Goal: Find specific page/section: Find specific page/section

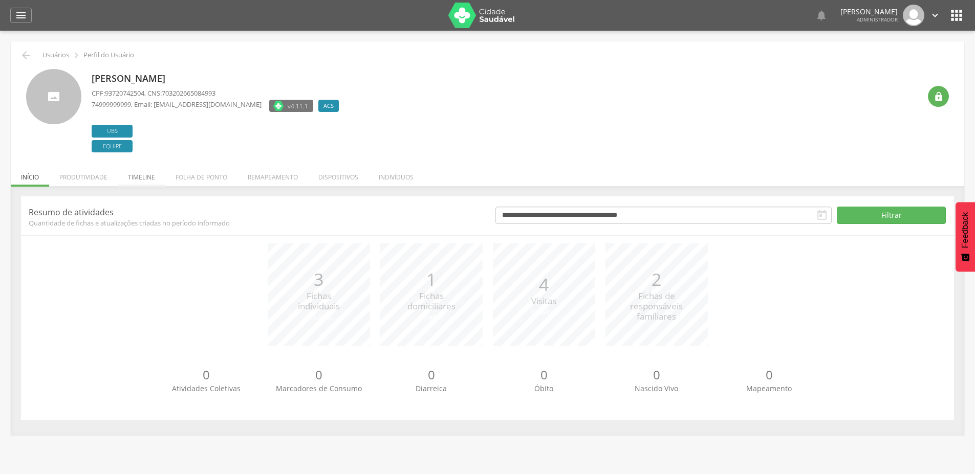
click at [140, 175] on li "Timeline" at bounding box center [142, 175] width 48 height 24
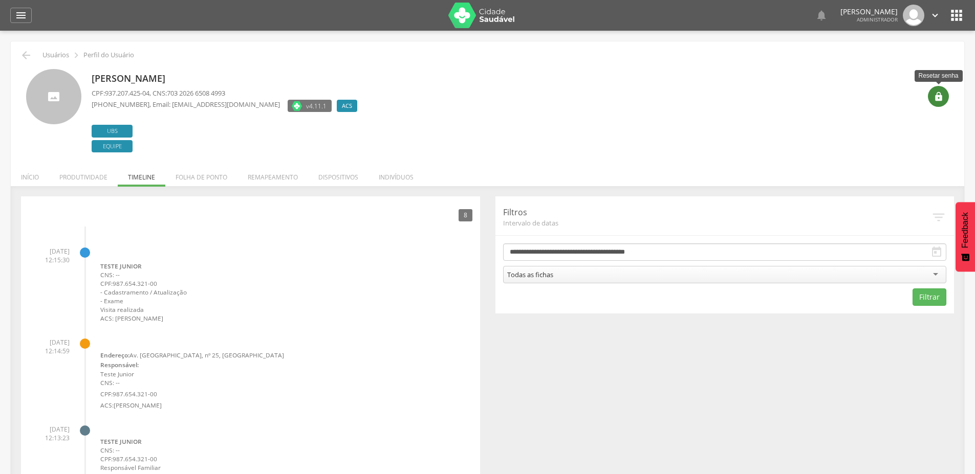
click at [939, 96] on icon "" at bounding box center [938, 97] width 10 height 10
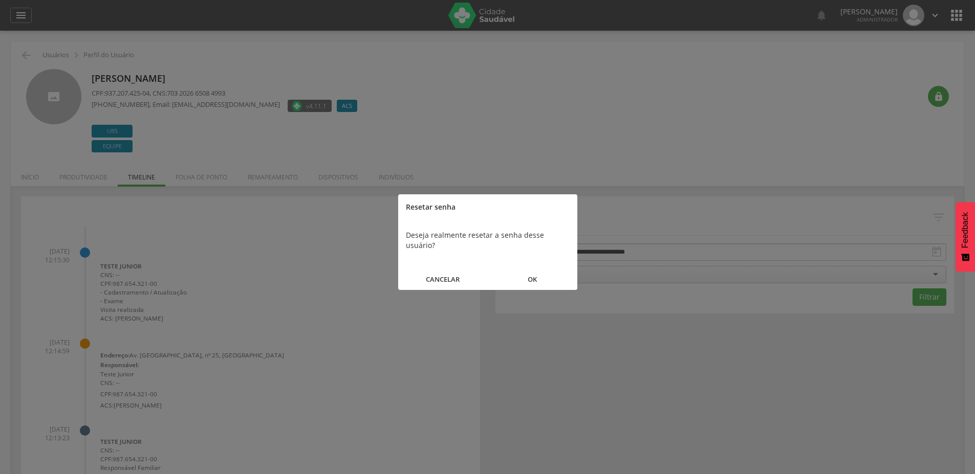
drag, startPoint x: 431, startPoint y: 262, endPoint x: 595, endPoint y: 264, distance: 164.7
click at [429, 269] on button "CANCELAR" at bounding box center [443, 280] width 90 height 22
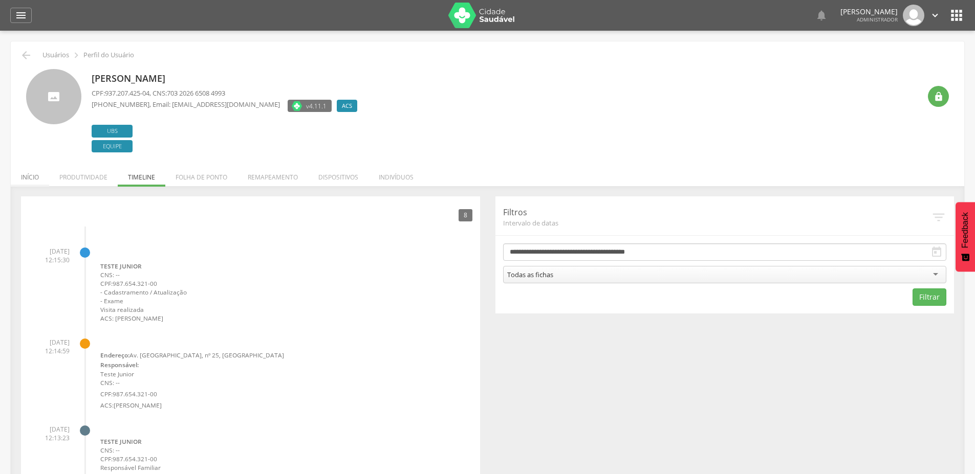
click at [27, 184] on li "Início" at bounding box center [30, 175] width 38 height 24
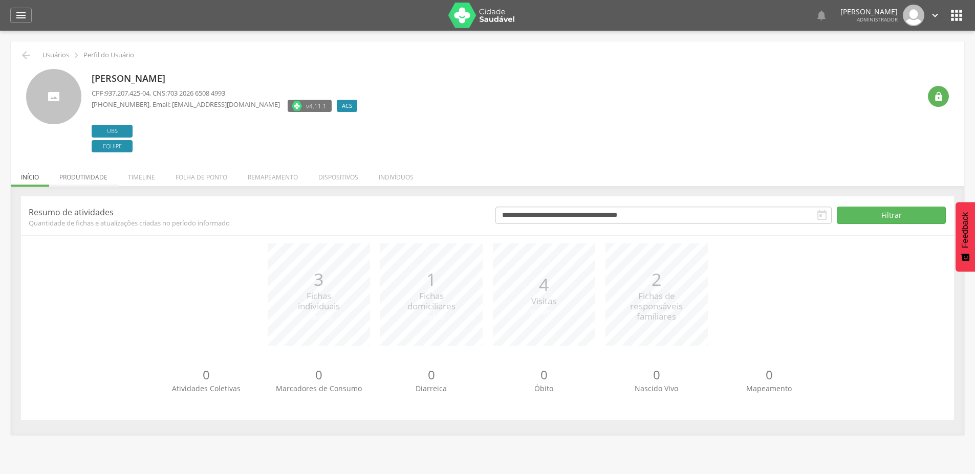
click at [88, 180] on li "Produtividade" at bounding box center [83, 175] width 69 height 24
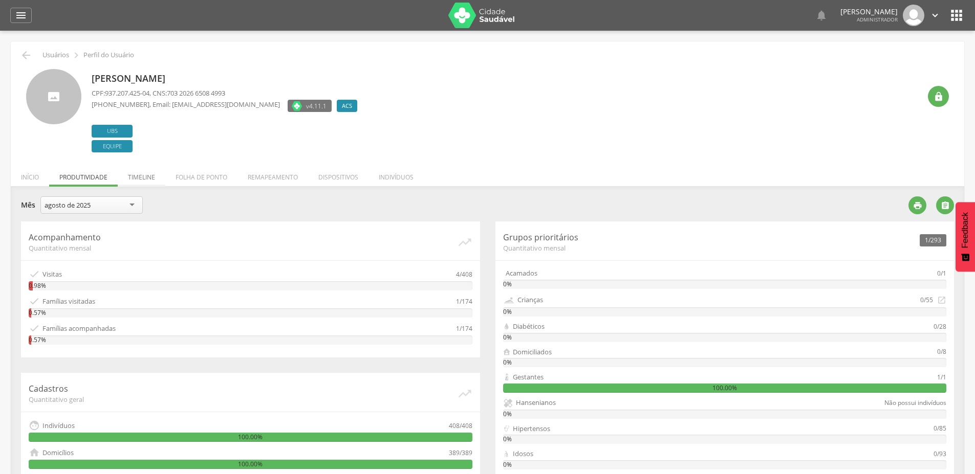
click at [138, 180] on li "Timeline" at bounding box center [142, 175] width 48 height 24
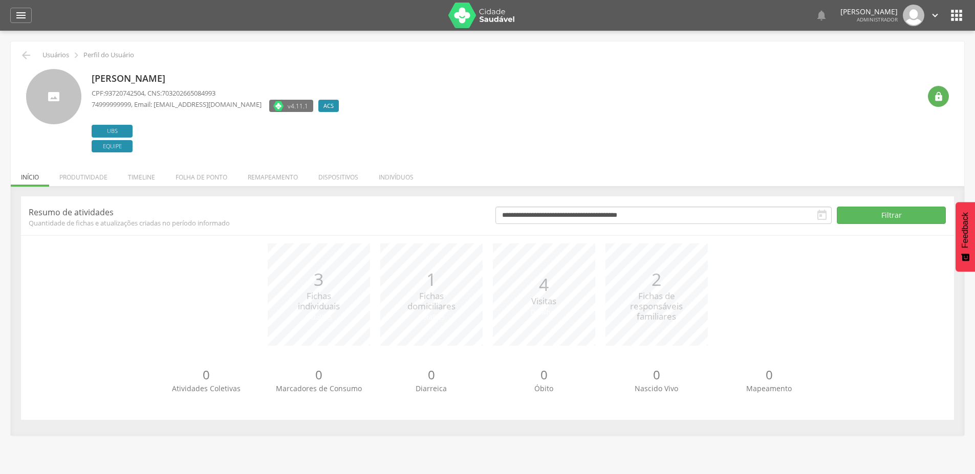
click at [154, 176] on li "Timeline" at bounding box center [142, 175] width 48 height 24
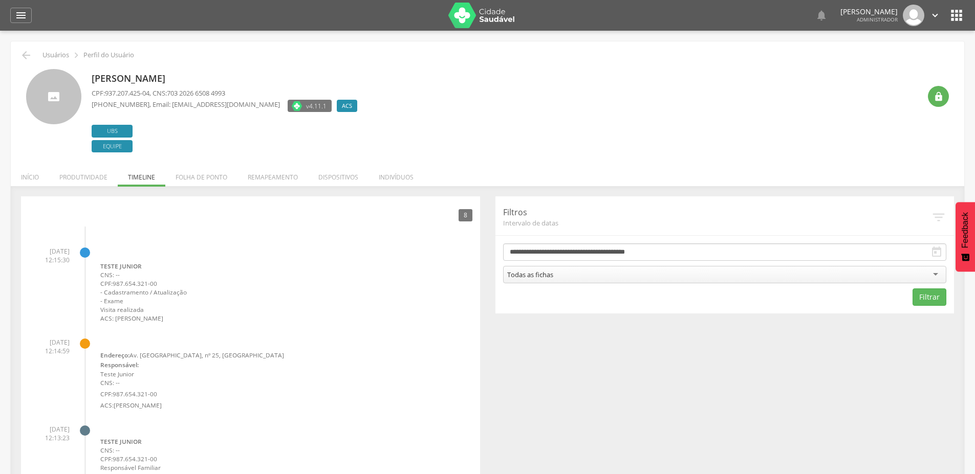
click at [103, 253] on link "Visita Domiciliar" at bounding box center [131, 252] width 62 height 11
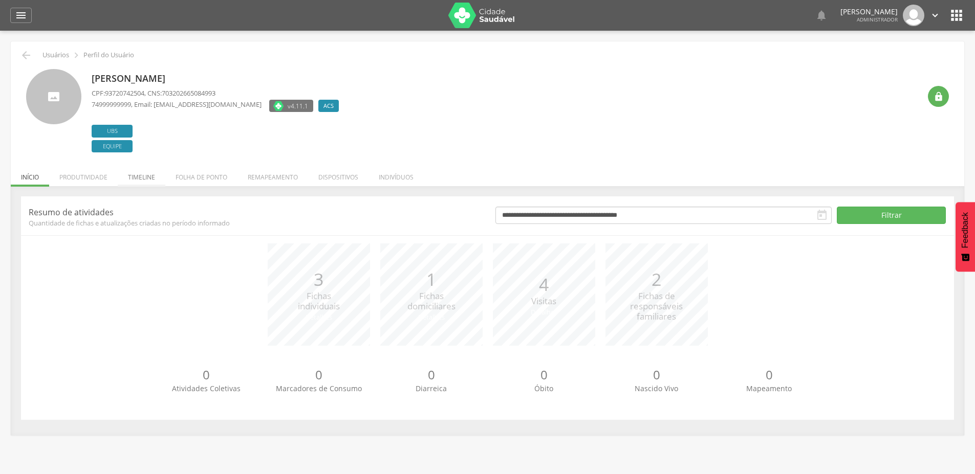
click at [147, 173] on li "Timeline" at bounding box center [142, 175] width 48 height 24
click at [142, 177] on li "Timeline" at bounding box center [142, 175] width 48 height 24
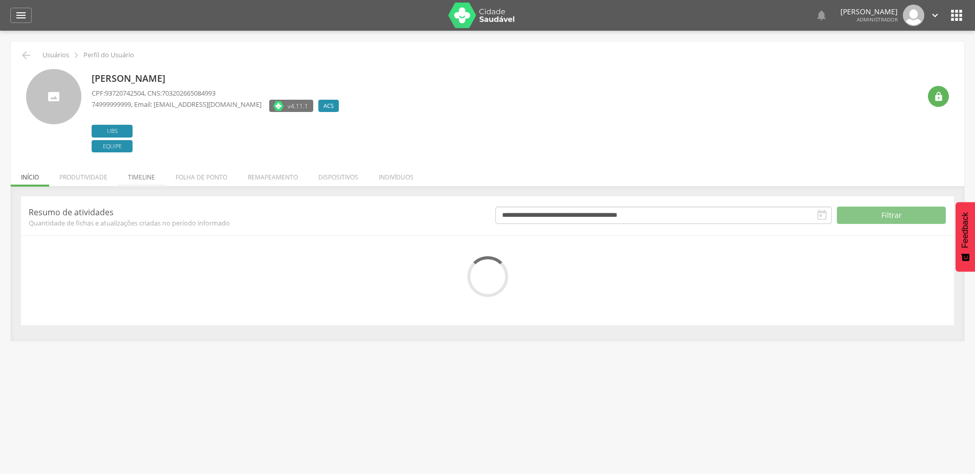
click at [134, 178] on li "Timeline" at bounding box center [142, 175] width 48 height 24
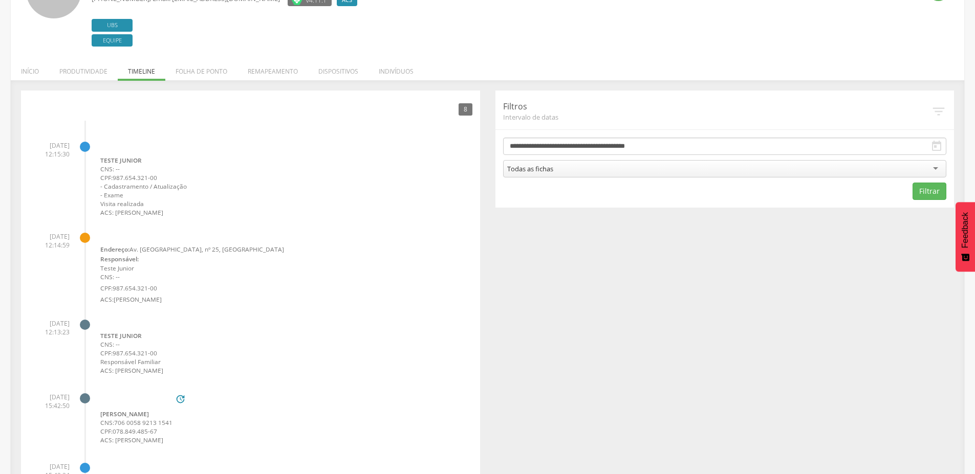
scroll to position [184, 0]
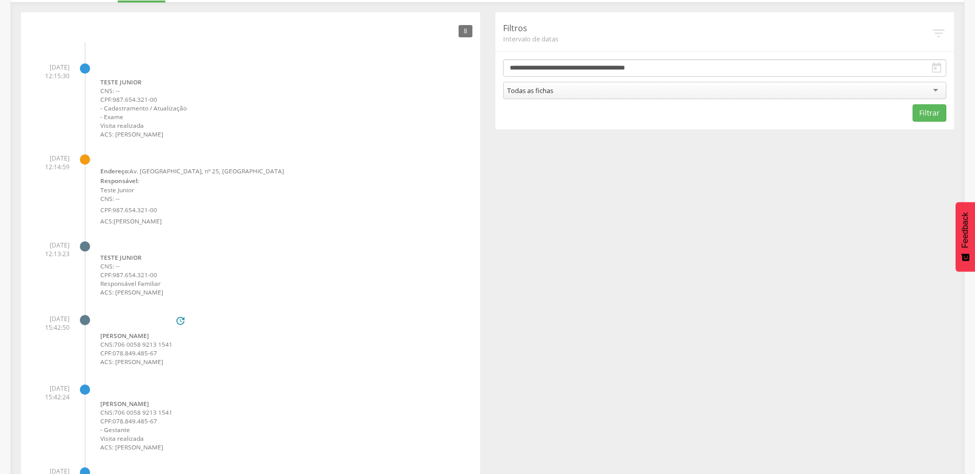
click at [110, 246] on link "Cadastro Individual" at bounding box center [137, 246] width 75 height 9
click at [114, 319] on link "Cadastro Individual" at bounding box center [137, 322] width 75 height 9
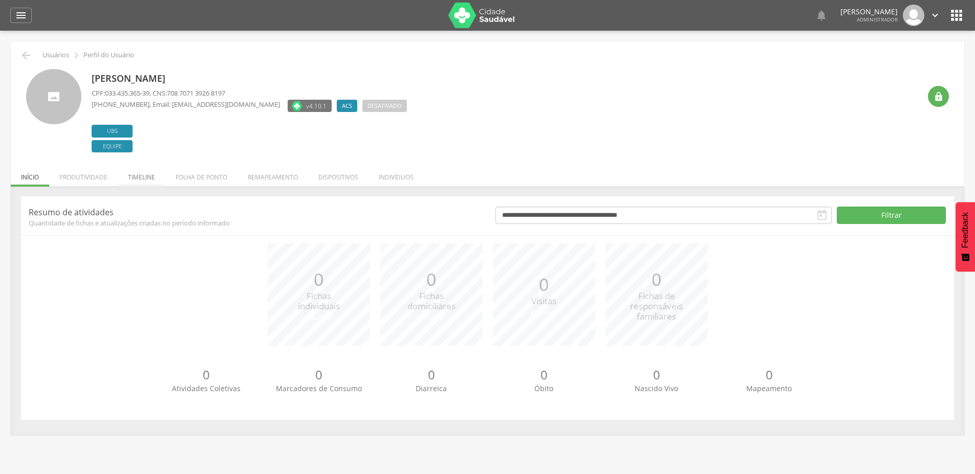
click at [144, 175] on li "Timeline" at bounding box center [142, 175] width 48 height 24
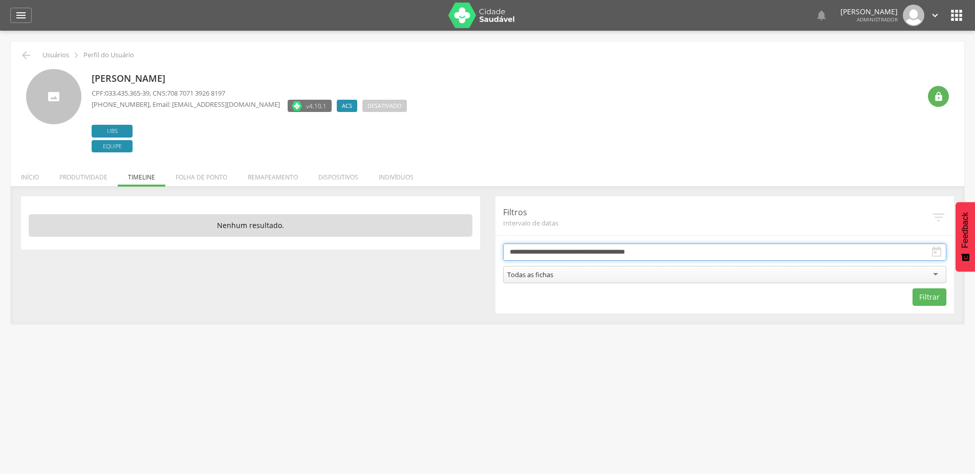
click at [613, 252] on input "**********" at bounding box center [725, 251] width 444 height 17
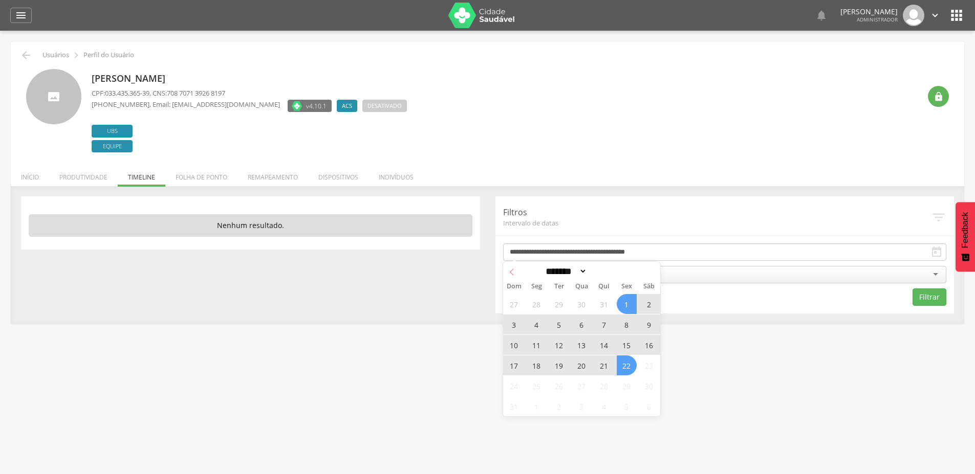
drag, startPoint x: 629, startPoint y: 303, endPoint x: 512, endPoint y: 276, distance: 119.7
click at [625, 300] on span "1" at bounding box center [626, 304] width 20 height 20
type input "**********"
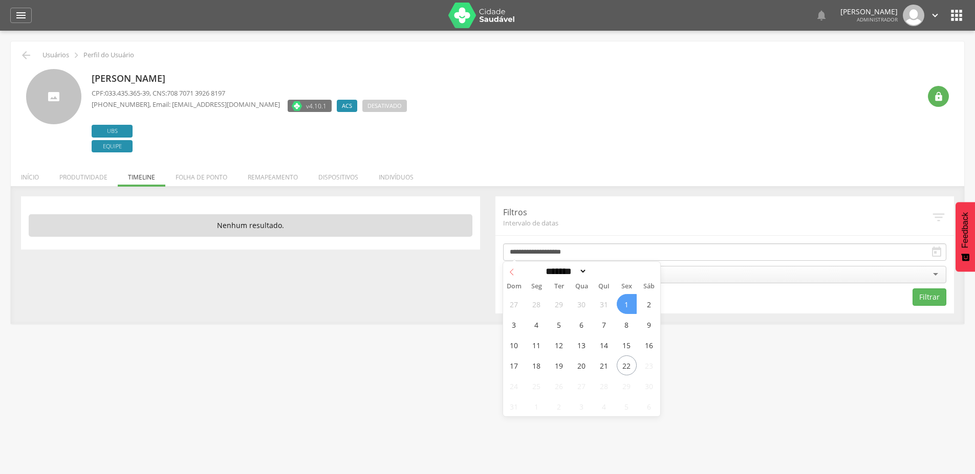
click at [517, 269] on span at bounding box center [511, 270] width 17 height 17
select select "*"
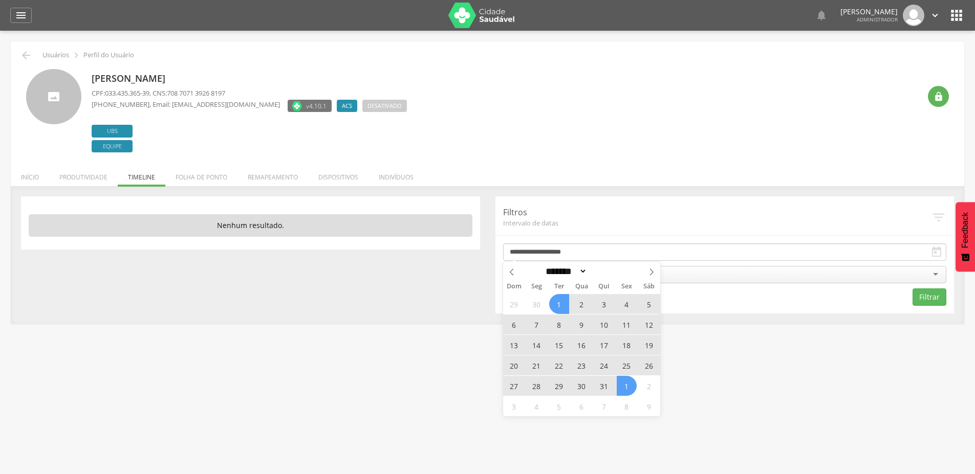
click at [555, 301] on span "1" at bounding box center [559, 304] width 20 height 20
type input "**********"
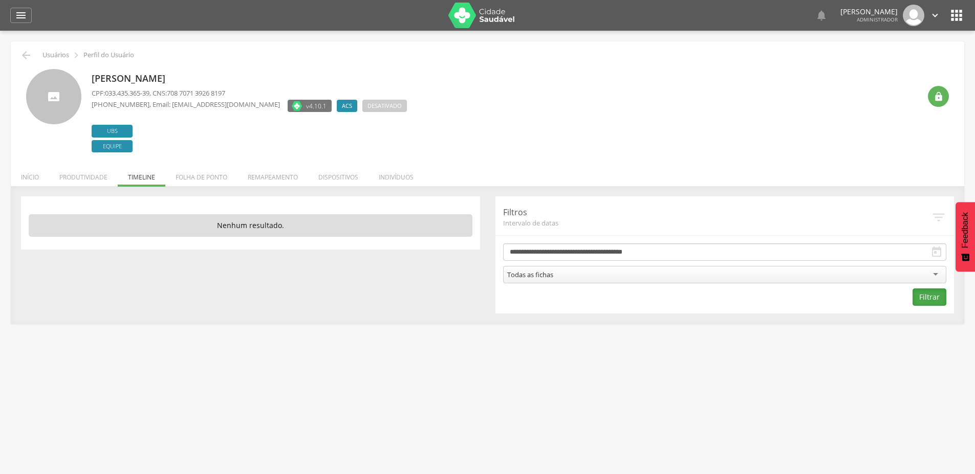
click at [922, 298] on button "Filtrar" at bounding box center [929, 297] width 34 height 17
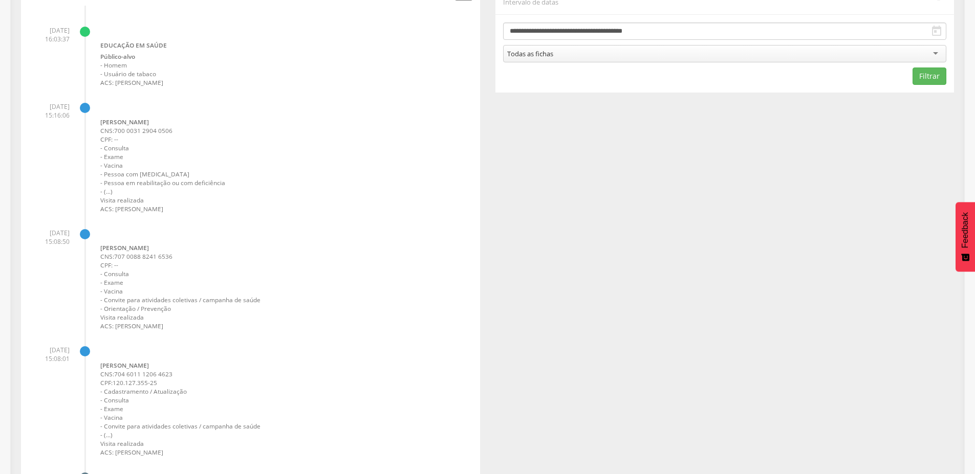
scroll to position [184, 0]
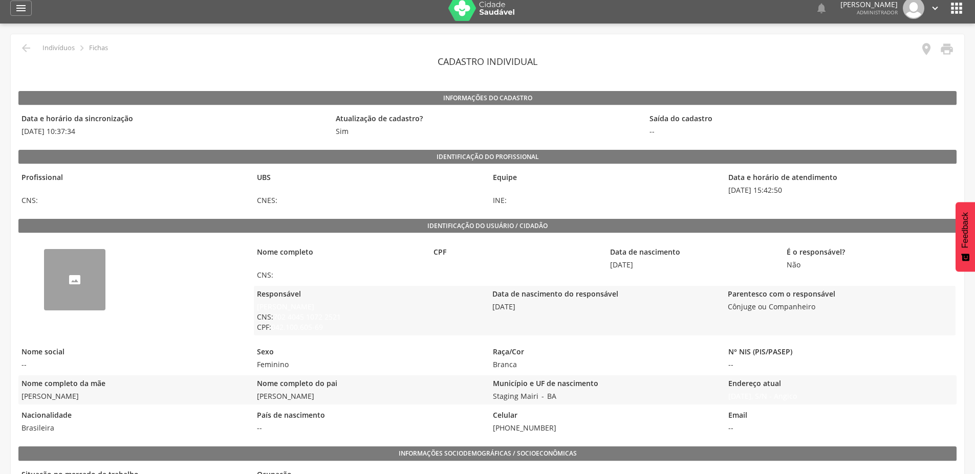
scroll to position [92, 0]
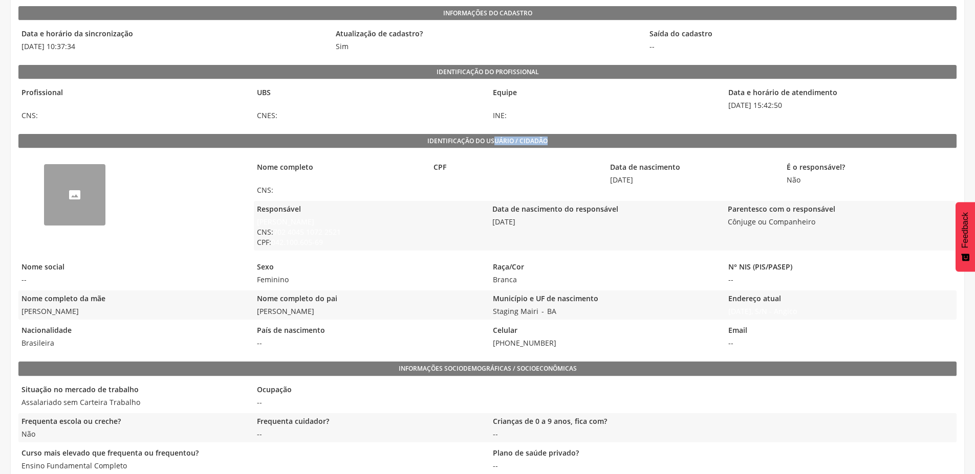
drag, startPoint x: 495, startPoint y: 139, endPoint x: 552, endPoint y: 143, distance: 58.0
click at [552, 143] on legend "Identificação do usuário / cidadão" at bounding box center [487, 141] width 938 height 14
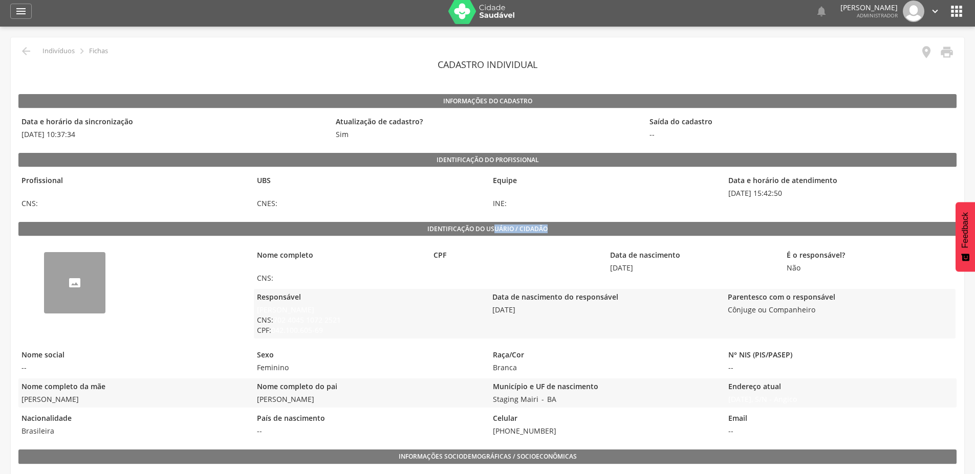
scroll to position [0, 0]
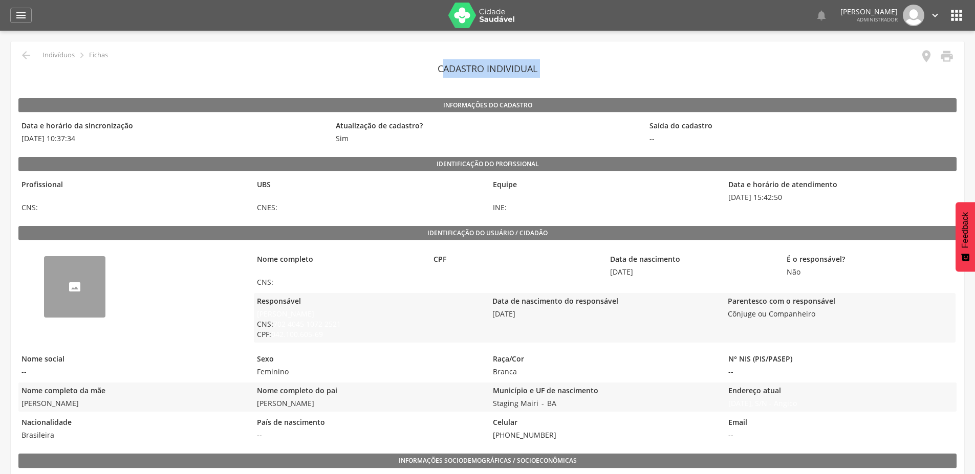
drag, startPoint x: 447, startPoint y: 71, endPoint x: 557, endPoint y: 78, distance: 109.7
click at [554, 77] on header "Cadastro individual" at bounding box center [487, 68] width 938 height 18
click at [925, 51] on icon "" at bounding box center [926, 56] width 14 height 14
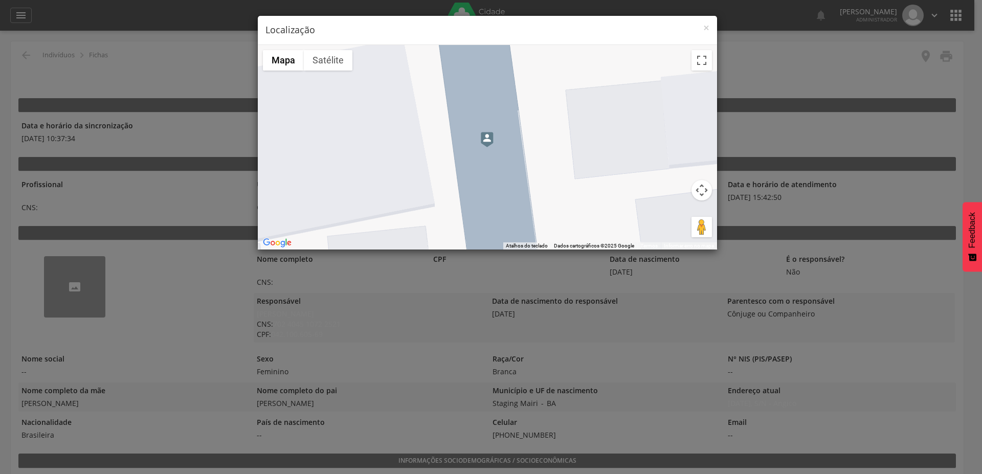
click at [489, 139] on img at bounding box center [487, 139] width 13 height 15
click at [704, 24] on span "×" at bounding box center [706, 27] width 6 height 14
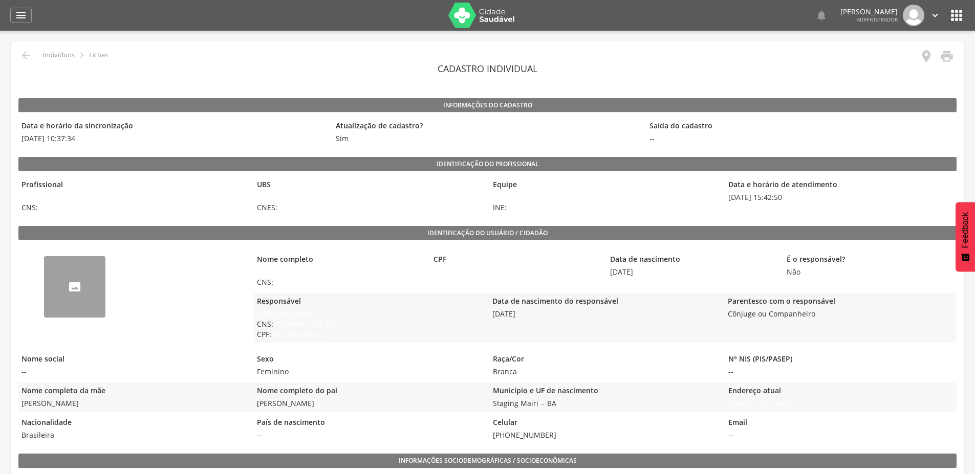
click at [489, 262] on legend "CPF" at bounding box center [515, 260] width 171 height 12
click at [214, 317] on div "--" at bounding box center [133, 297] width 230 height 103
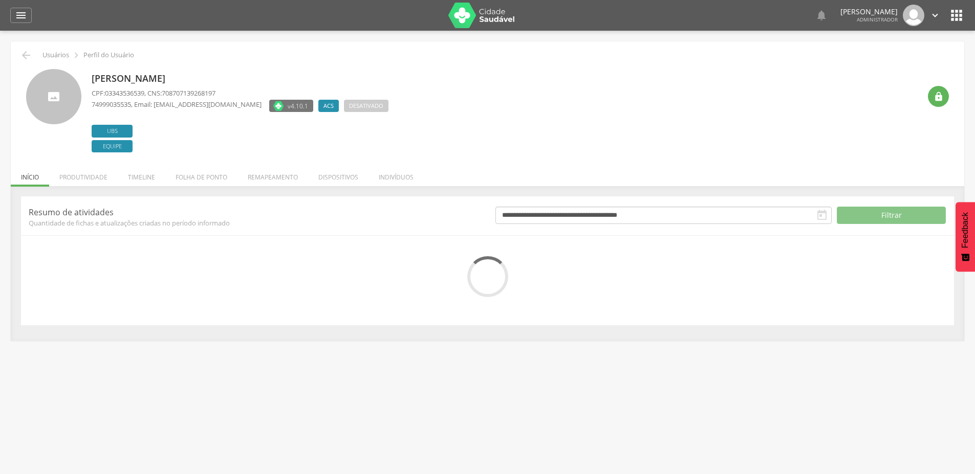
scroll to position [31, 0]
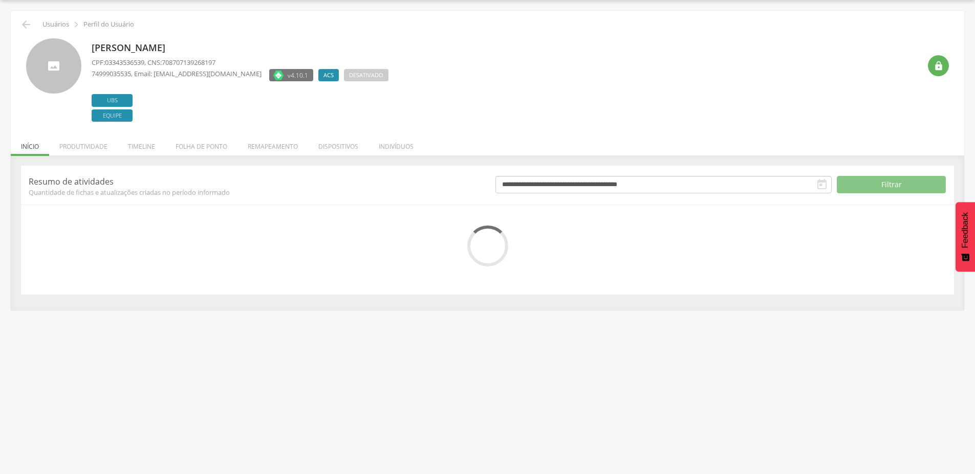
click at [150, 179] on p "Resumo de atividades" at bounding box center [254, 181] width 451 height 11
click at [139, 144] on li "Timeline" at bounding box center [142, 144] width 48 height 24
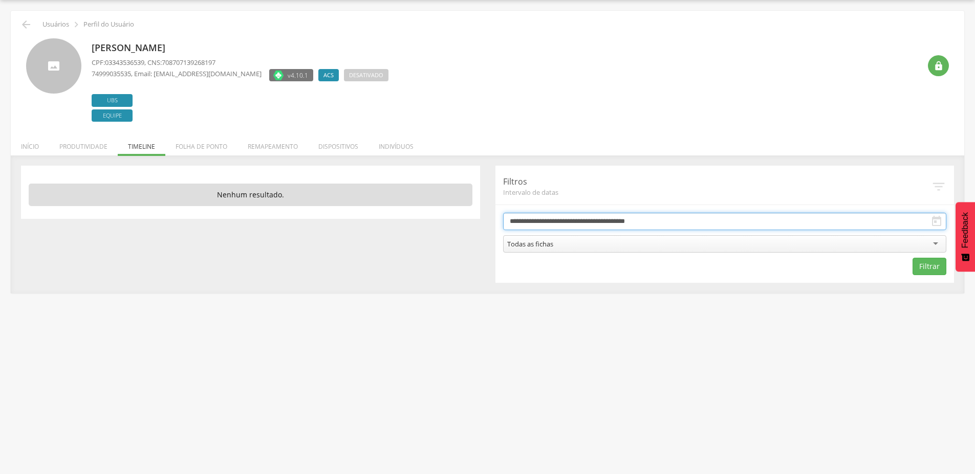
click at [555, 224] on input "**********" at bounding box center [725, 221] width 444 height 17
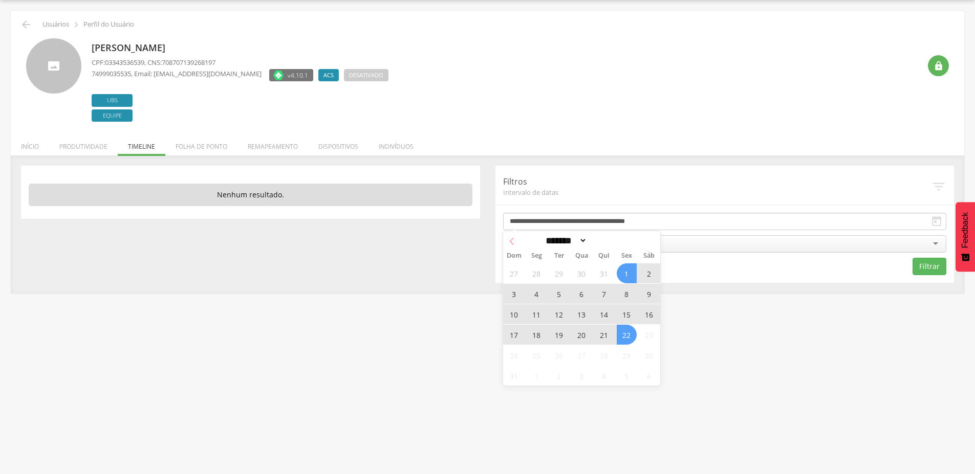
drag, startPoint x: 624, startPoint y: 274, endPoint x: 507, endPoint y: 234, distance: 122.6
click at [622, 272] on span "1" at bounding box center [626, 273] width 20 height 20
type input "**********"
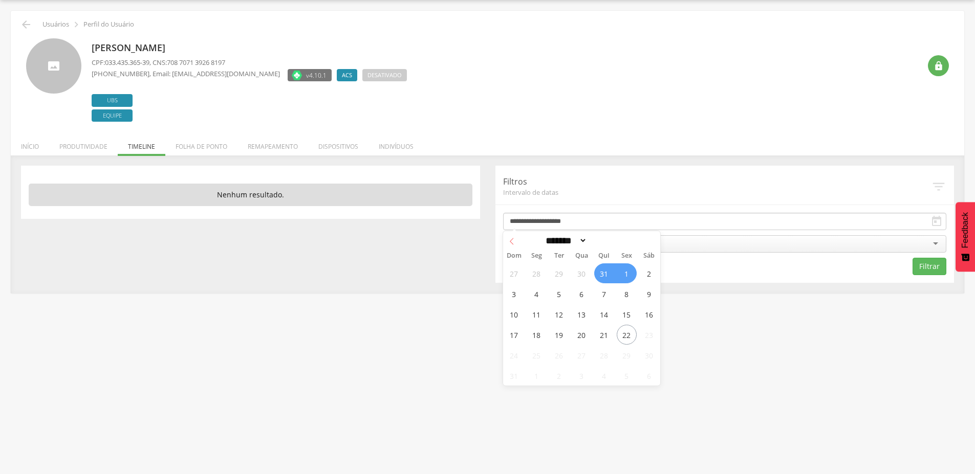
click at [506, 240] on span at bounding box center [511, 239] width 17 height 17
select select "*"
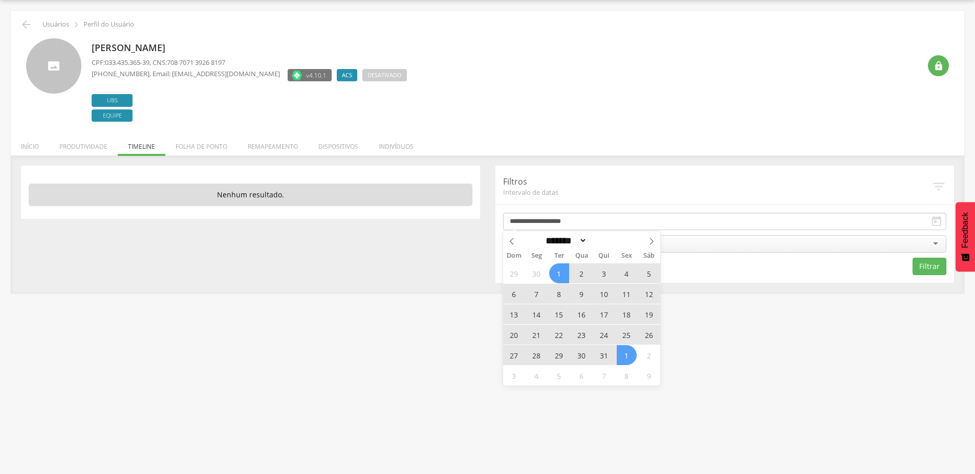
click at [555, 272] on span "1" at bounding box center [559, 273] width 20 height 20
type input "**********"
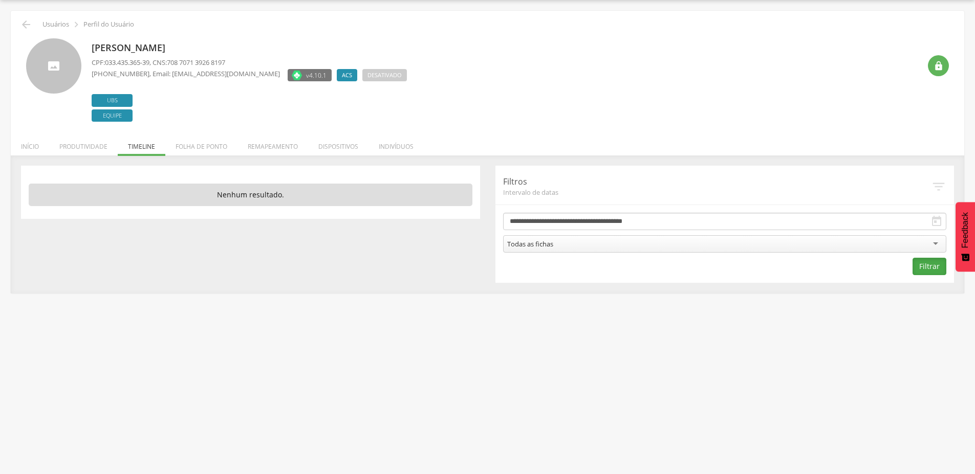
click at [935, 267] on button "Filtrar" at bounding box center [929, 266] width 34 height 17
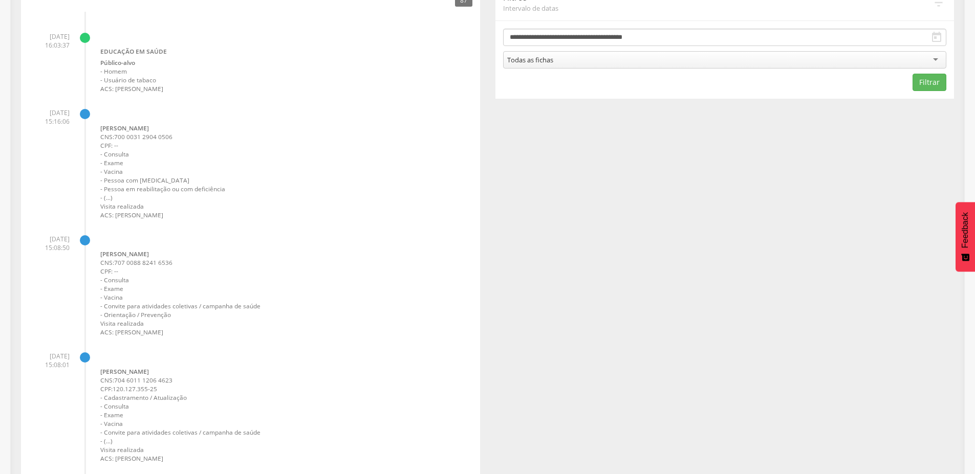
scroll to position [0, 0]
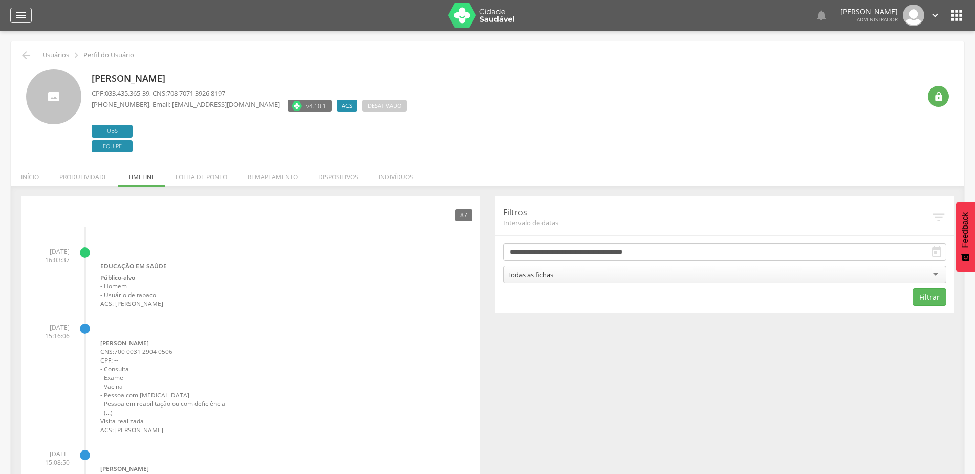
click at [18, 13] on icon "" at bounding box center [21, 15] width 12 height 12
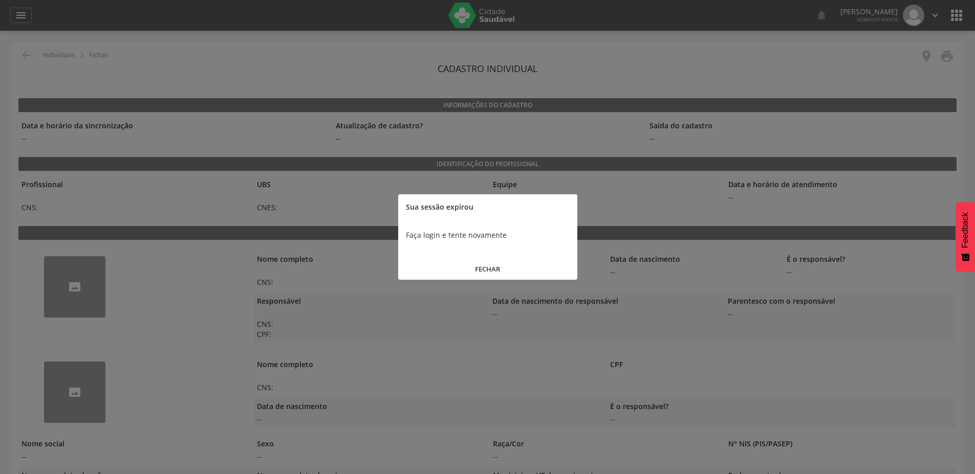
click at [484, 265] on button "FECHAR" at bounding box center [487, 269] width 179 height 22
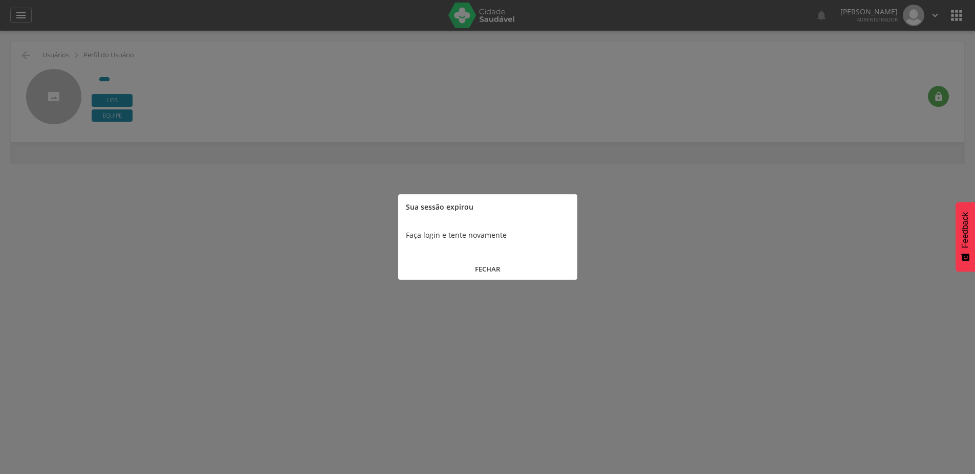
drag, startPoint x: 470, startPoint y: 270, endPoint x: 465, endPoint y: 263, distance: 8.4
click at [470, 270] on button "FECHAR" at bounding box center [487, 269] width 179 height 22
